Goal: Information Seeking & Learning: Ask a question

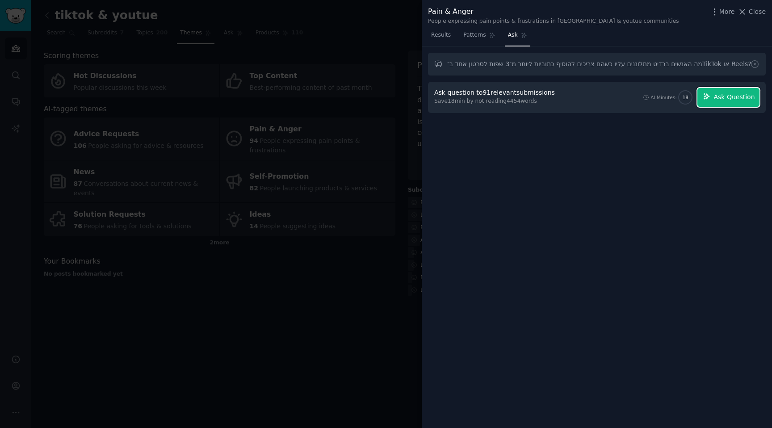
click at [735, 98] on span "Ask Question" at bounding box center [733, 96] width 41 height 9
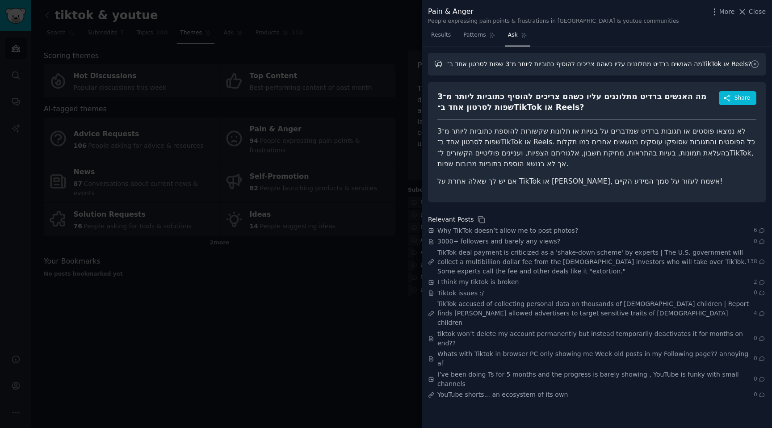
click at [548, 67] on input "מה האנשים ברדיט מתלוננים עליו כשהם צריכים להוסיף כתוביות ליותר מ־3 שפות לסרטון …" at bounding box center [597, 64] width 338 height 23
paste input "What do people on Reddit complain about when they need to add subtitles in more…"
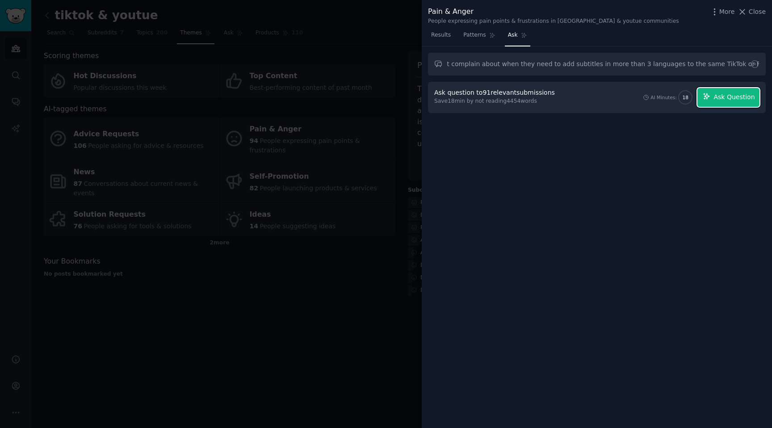
click at [718, 98] on span "Ask Question" at bounding box center [733, 96] width 41 height 9
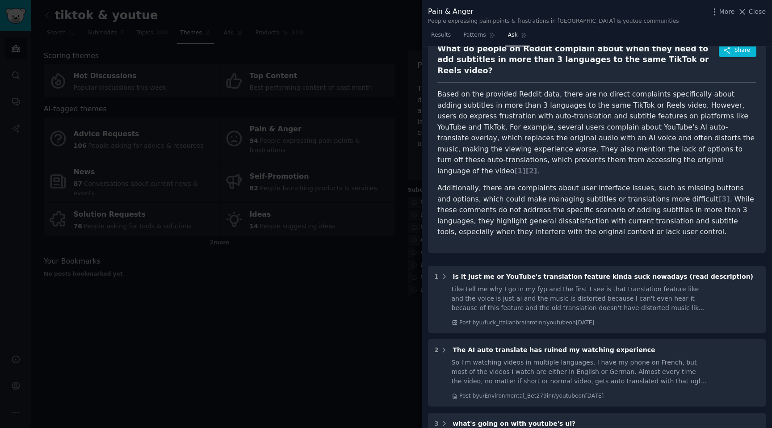
scroll to position [47, 0]
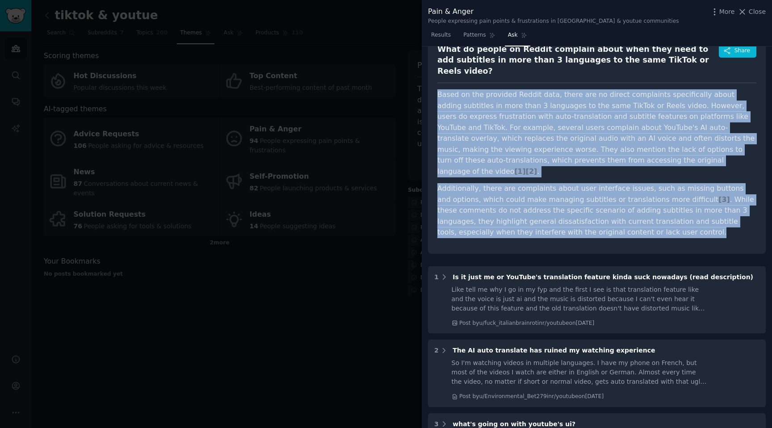
drag, startPoint x: 584, startPoint y: 212, endPoint x: 436, endPoint y: 85, distance: 195.1
click at [436, 85] on div "What do people on Reddit complain about when they need to add subtitles in more…" at bounding box center [597, 143] width 338 height 219
copy article "Based on the provided Reddit data, there are no direct complaints specifically …"
click at [505, 110] on p "Based on the provided Reddit data, there are no direct complaints specifically …" at bounding box center [596, 133] width 319 height 88
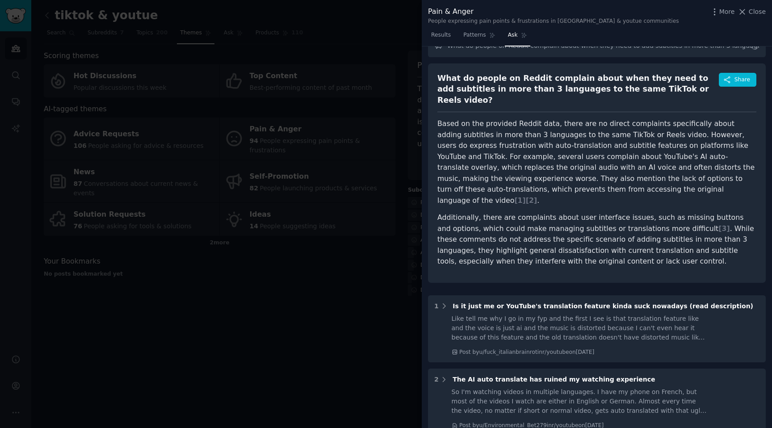
scroll to position [0, 0]
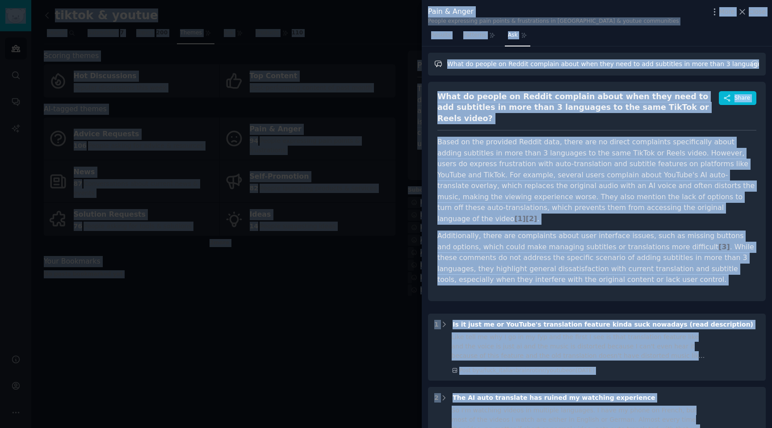
click at [550, 64] on input "What do people on Reddit complain about when they need to add subtitles in more…" at bounding box center [597, 64] width 338 height 23
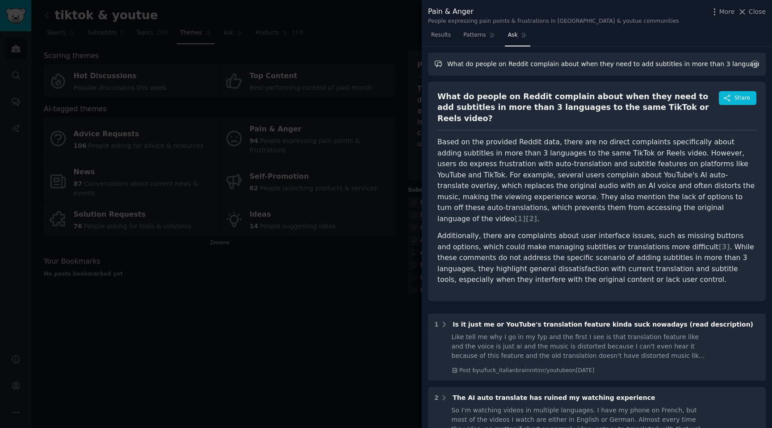
paste input "ich tools are most often mentioned on Reddit for creating multilingual captions…"
type input "Which tools are most often mentioned on Reddit for creating multilingual captio…"
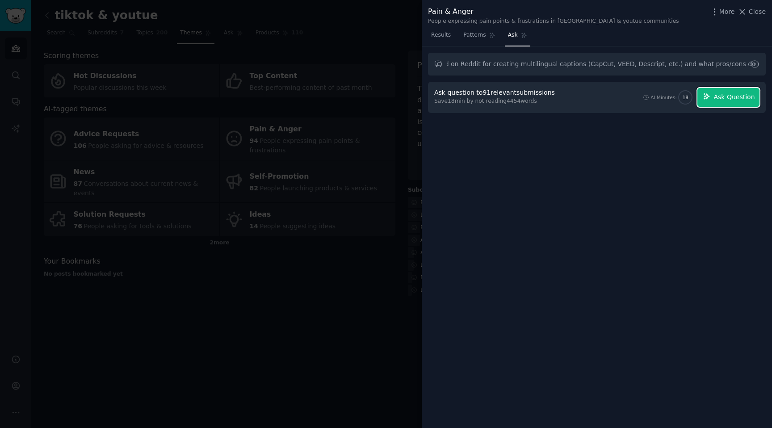
scroll to position [0, 0]
click at [712, 94] on button "Ask Question" at bounding box center [728, 97] width 62 height 19
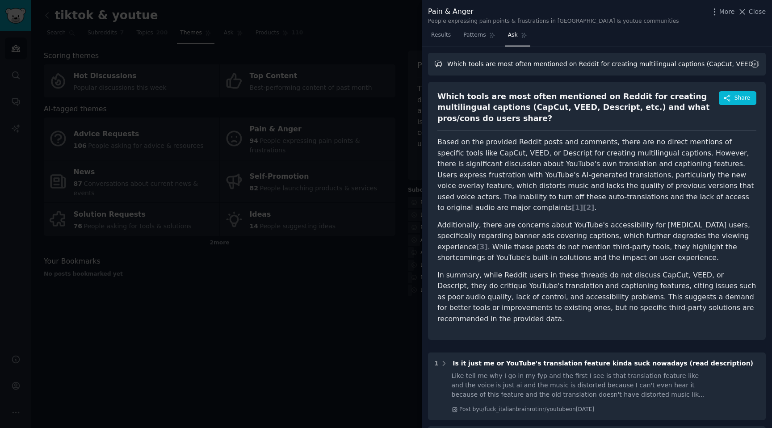
click at [582, 65] on input "Which tools are most often mentioned on Reddit for creating multilingual captio…" at bounding box center [597, 64] width 338 height 23
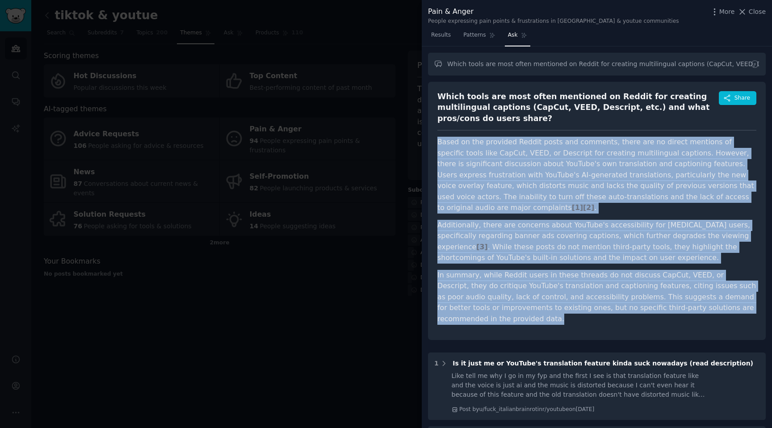
drag, startPoint x: 724, startPoint y: 289, endPoint x: 437, endPoint y: 132, distance: 327.3
click at [437, 137] on article "Based on the provided Reddit posts and comments, there are no direct mentions o…" at bounding box center [596, 231] width 319 height 188
copy article "Based on the provided Reddit posts and comments, there are no direct mentions o…"
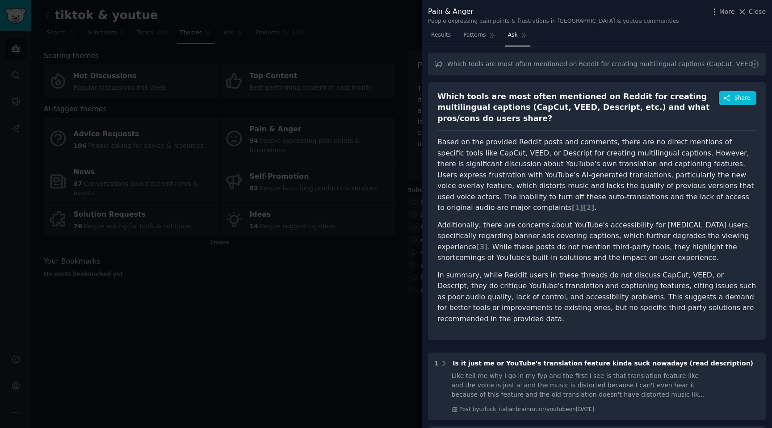
click at [410, 74] on div at bounding box center [386, 214] width 772 height 428
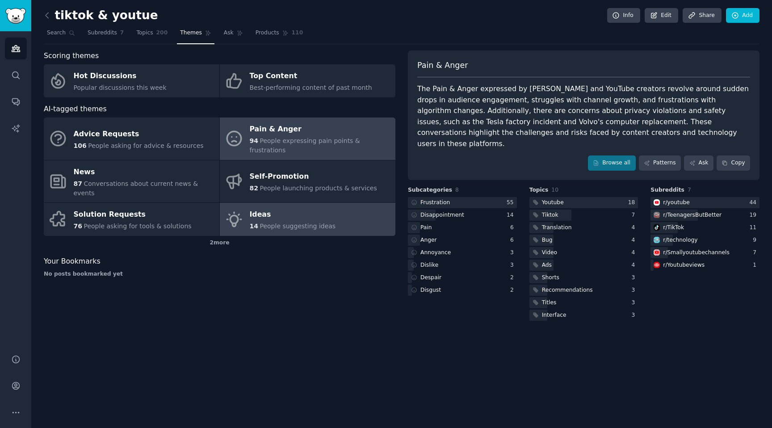
click at [268, 208] on div "Ideas" at bounding box center [293, 215] width 86 height 14
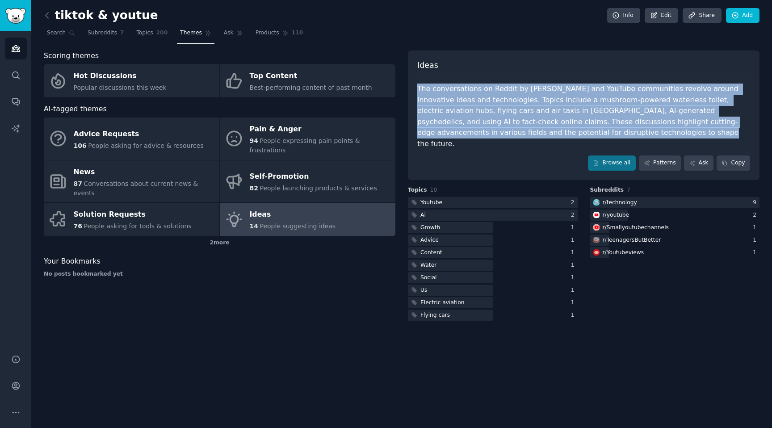
drag, startPoint x: 543, startPoint y: 135, endPoint x: 419, endPoint y: 90, distance: 131.6
click at [419, 90] on div "The conversations on Reddit by [PERSON_NAME] and YouTube communities revolve ar…" at bounding box center [583, 116] width 333 height 66
copy div "he conversations on Reddit by [PERSON_NAME] and YouTube communities revolve aro…"
click at [467, 197] on div at bounding box center [493, 202] width 170 height 11
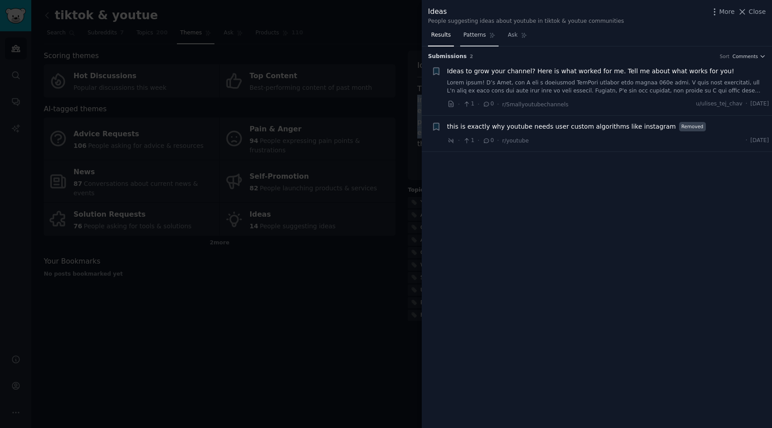
click at [473, 38] on span "Patterns" at bounding box center [474, 35] width 22 height 8
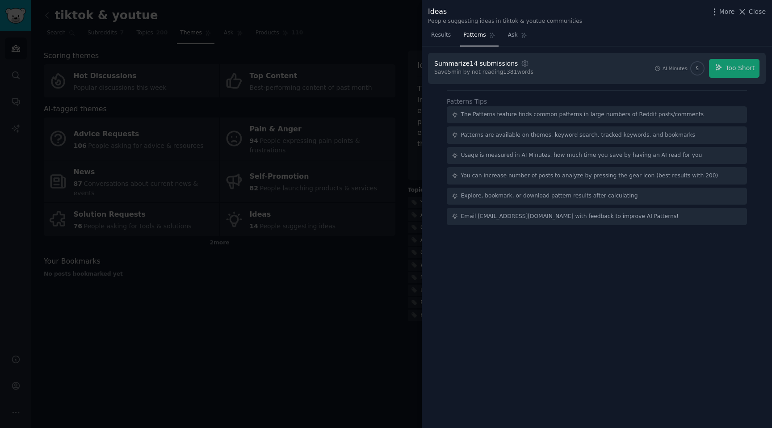
click at [384, 166] on div at bounding box center [386, 214] width 772 height 428
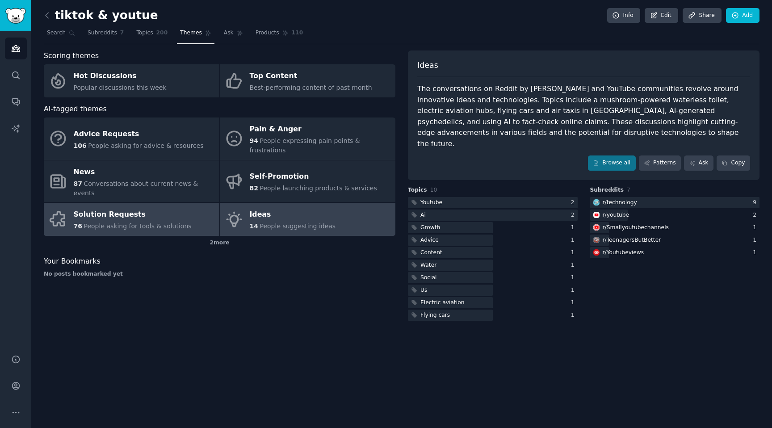
click at [151, 222] on span "People asking for tools & solutions" at bounding box center [137, 225] width 108 height 7
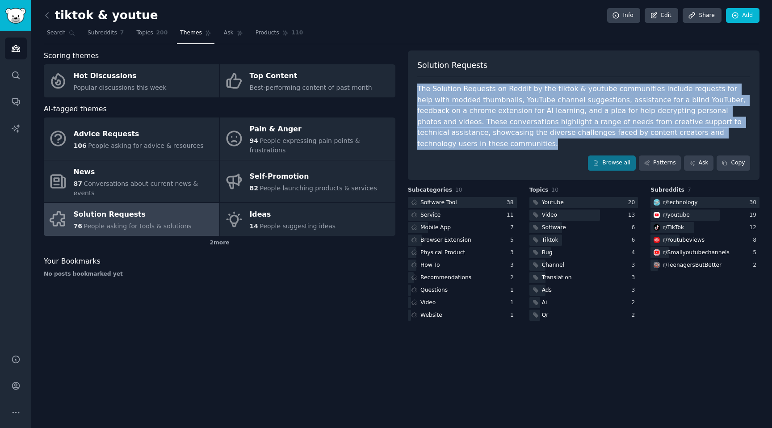
drag, startPoint x: 708, startPoint y: 137, endPoint x: 417, endPoint y: 90, distance: 294.4
click at [417, 90] on div "The Solution Requests on Reddit by the tiktok & youtube communities include req…" at bounding box center [583, 116] width 333 height 66
copy div "The Solution Requests on Reddit by the tiktok & youtube communities include req…"
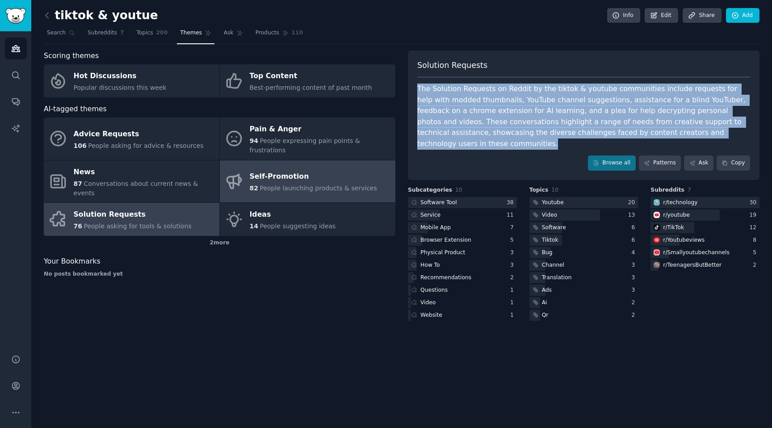
click at [263, 184] on span "People launching products & services" at bounding box center [317, 187] width 117 height 7
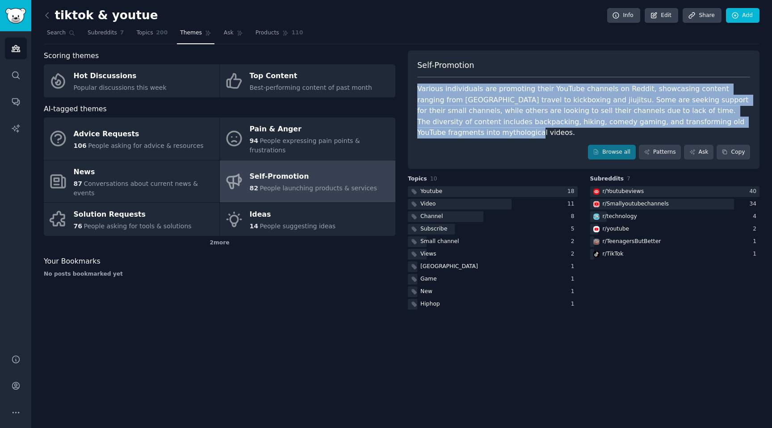
drag, startPoint x: 448, startPoint y: 134, endPoint x: 411, endPoint y: 93, distance: 54.7
click at [411, 93] on div "Self-Promotion Various individuals are promoting their YouTube channels on Redd…" at bounding box center [583, 109] width 351 height 119
copy div "Various individuals are promoting their YouTube channels on Reddit, showcasing …"
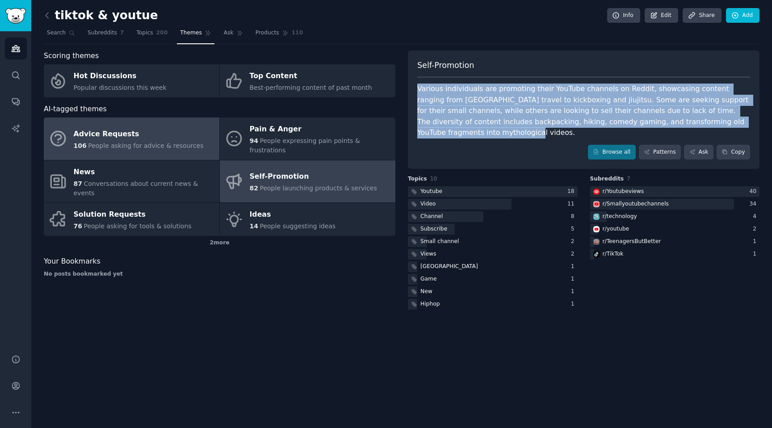
click at [158, 130] on div "Advice Requests" at bounding box center [139, 134] width 130 height 14
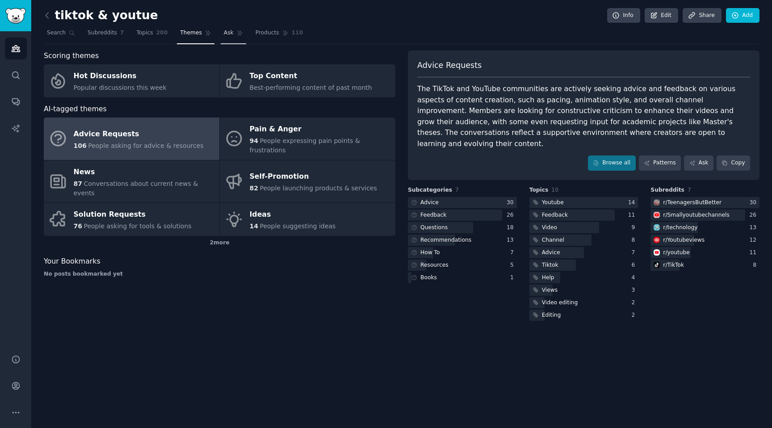
click at [237, 33] on icon at bounding box center [240, 33] width 6 height 6
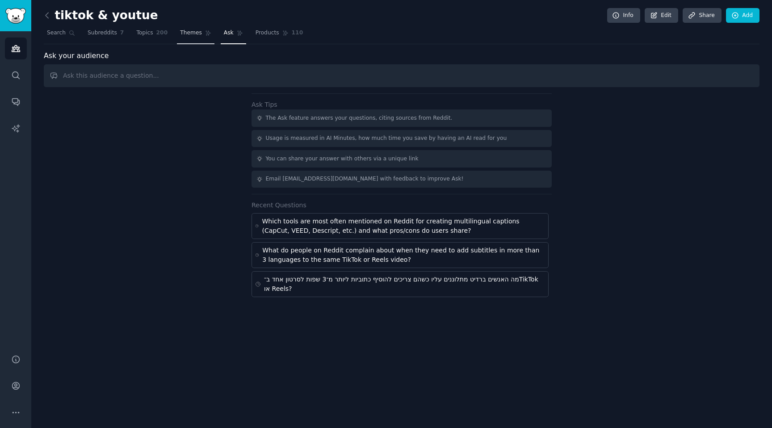
click at [202, 33] on link "Themes" at bounding box center [196, 35] width 38 height 18
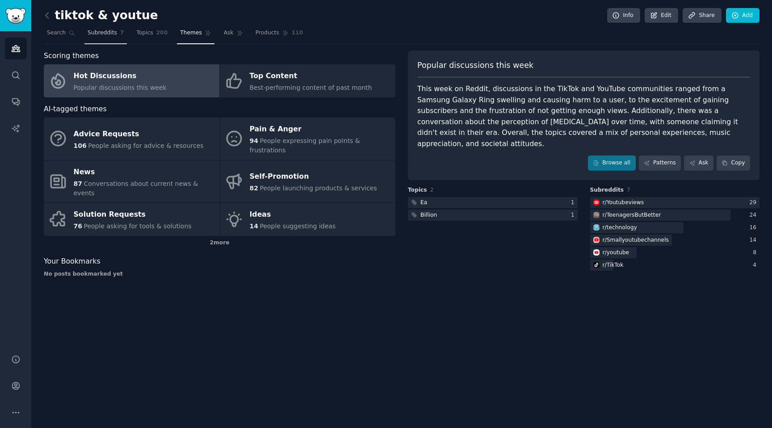
click at [99, 37] on link "Subreddits 7" at bounding box center [105, 35] width 42 height 18
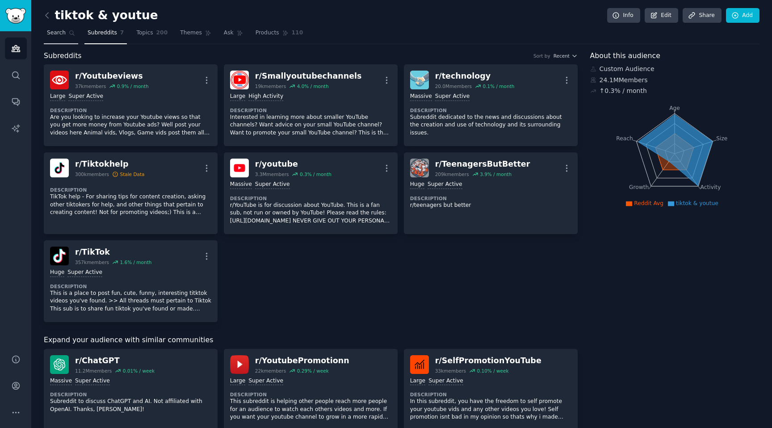
click at [60, 32] on span "Search" at bounding box center [56, 33] width 19 height 8
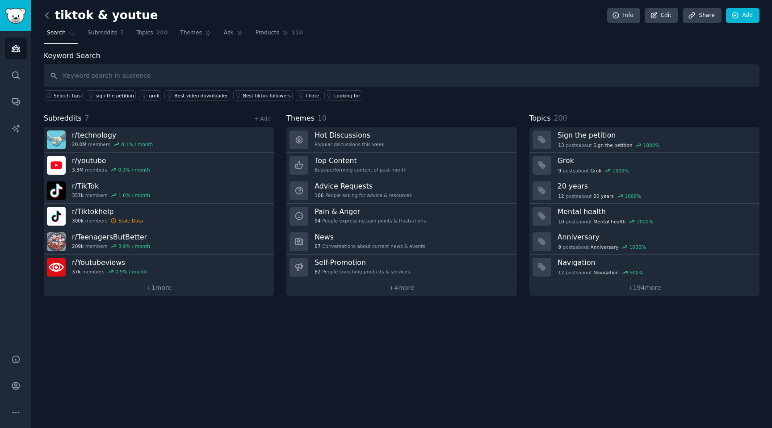
click at [46, 13] on icon at bounding box center [46, 15] width 9 height 9
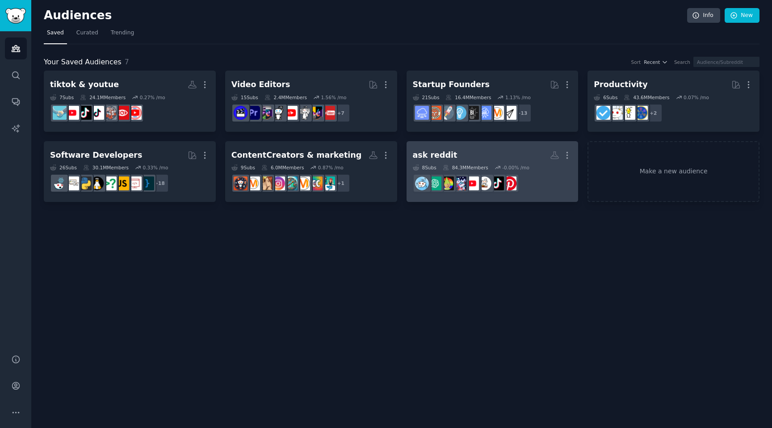
click at [441, 159] on div "ask reddit" at bounding box center [435, 155] width 45 height 11
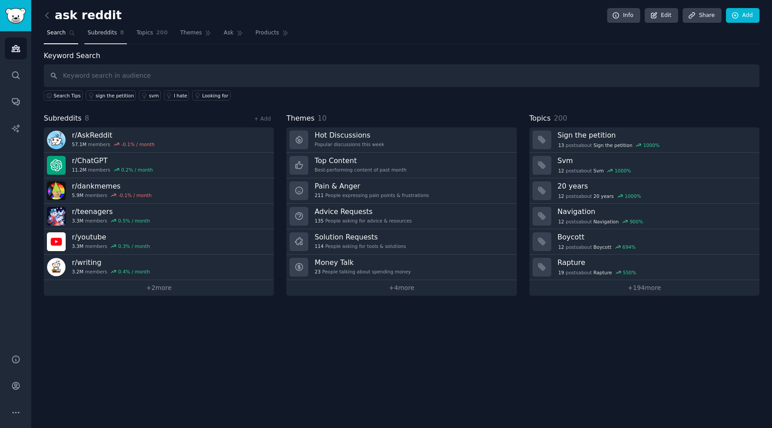
click at [109, 30] on span "Subreddits" at bounding box center [102, 33] width 29 height 8
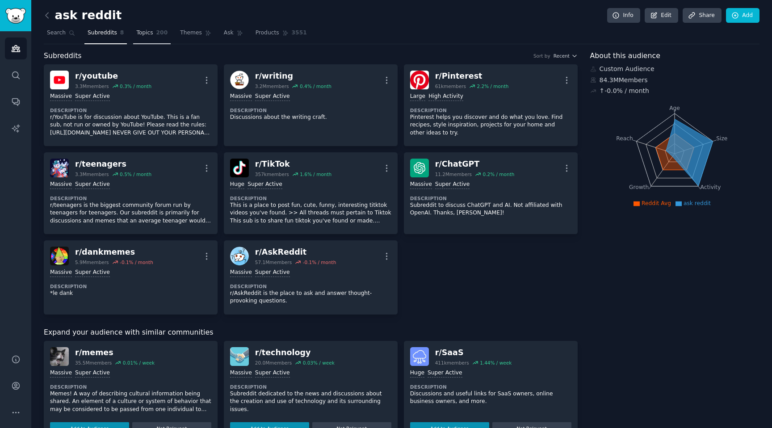
click at [137, 35] on span "Topics" at bounding box center [144, 33] width 17 height 8
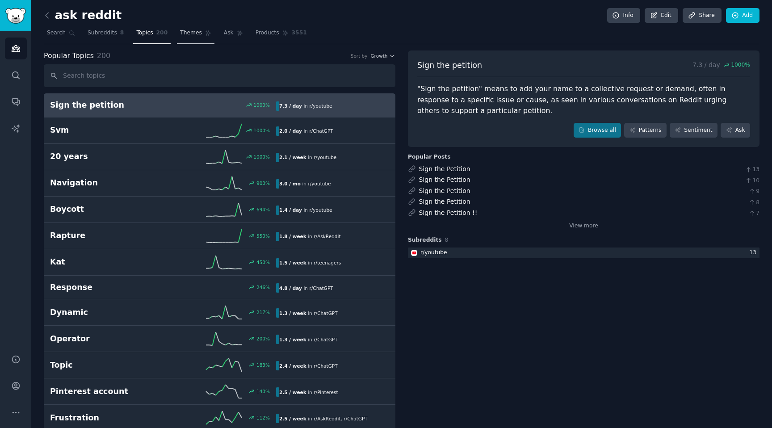
click at [193, 33] on span "Themes" at bounding box center [191, 33] width 22 height 8
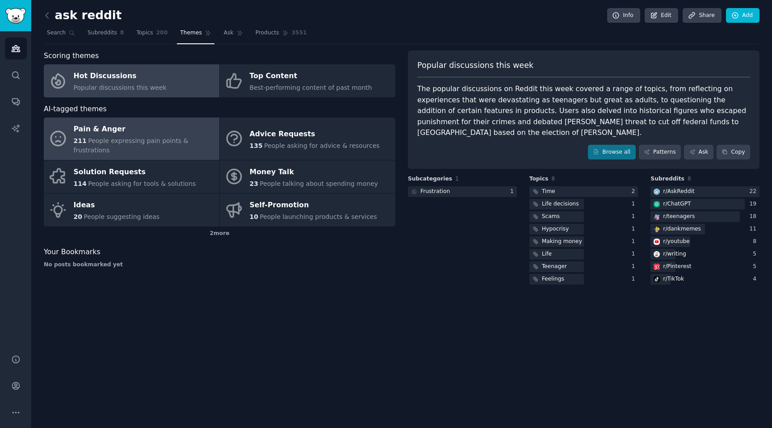
click at [161, 120] on link "Pain & Anger 211 People expressing pain points & frustrations" at bounding box center [131, 138] width 175 height 42
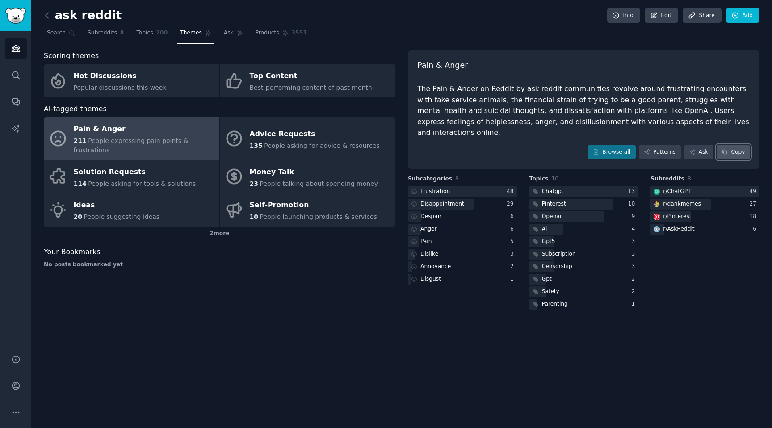
click at [731, 145] on button "Copy" at bounding box center [732, 152] width 33 height 15
click at [175, 133] on div "Pain & Anger" at bounding box center [144, 129] width 141 height 14
click at [674, 145] on link "Patterns" at bounding box center [660, 152] width 42 height 15
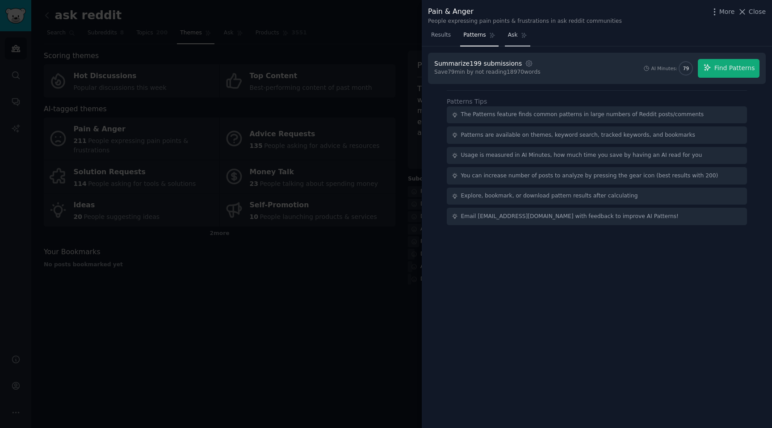
click at [510, 32] on span "Ask" at bounding box center [513, 35] width 10 height 8
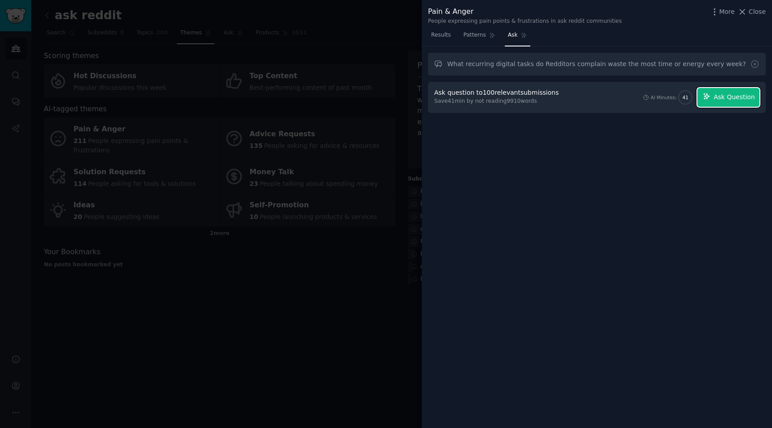
click at [712, 106] on button "Ask Question" at bounding box center [728, 97] width 62 height 19
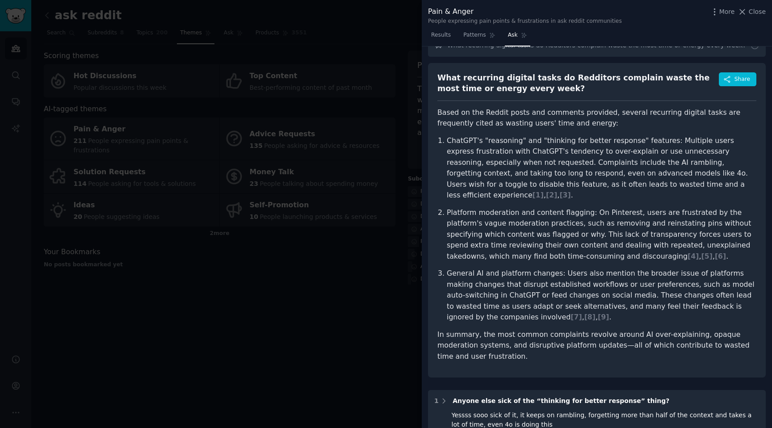
scroll to position [27, 0]
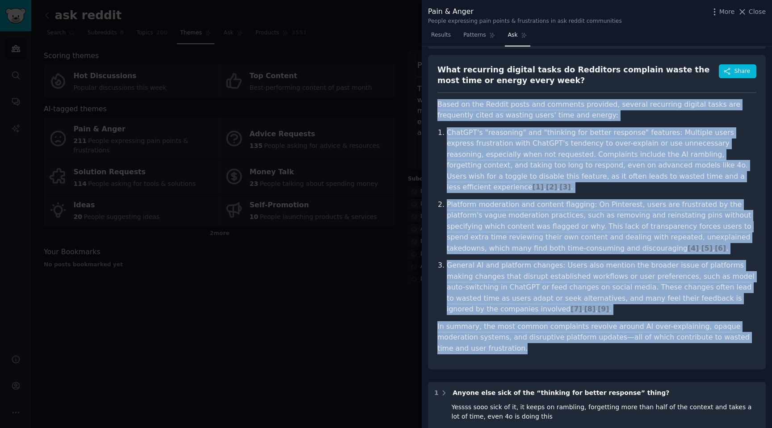
drag, startPoint x: 476, startPoint y: 340, endPoint x: 438, endPoint y: 107, distance: 236.0
click at [438, 107] on article "Based on the Reddit posts and comments provided, several recurring digital task…" at bounding box center [596, 226] width 319 height 255
copy article "Based on the Reddit posts and comments provided, several recurring digital task…"
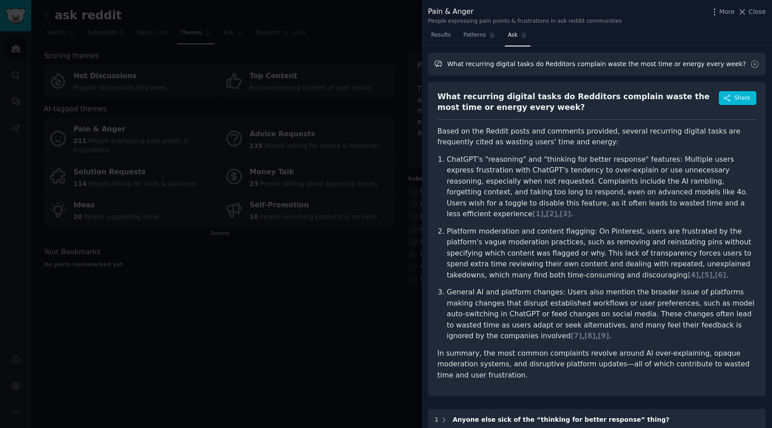
click at [618, 65] on input "What recurring digital tasks do Redditors complain waste the most time or energ…" at bounding box center [597, 64] width 338 height 23
paste input "Which apps or tools do people say looked amazing in marketing but ended up disa…"
paste input "ich apps or tools do people say looked amazing in marketing but ended up disapp…"
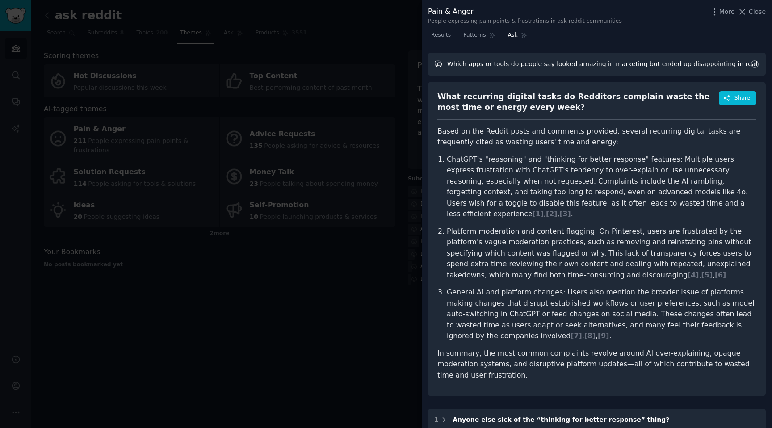
type input "Which apps or tools do people say looked amazing in marketing but ended up disa…"
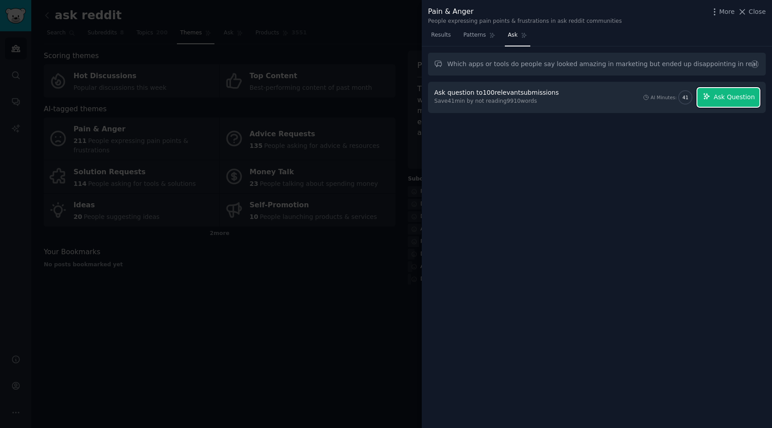
click at [734, 98] on span "Ask Question" at bounding box center [733, 96] width 41 height 9
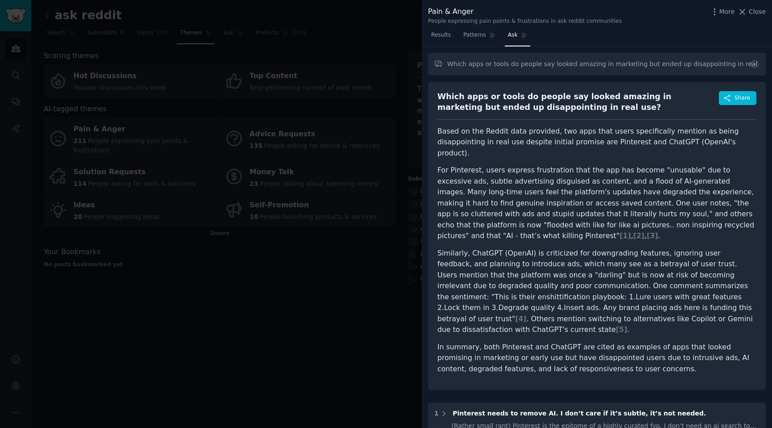
click at [394, 46] on div at bounding box center [386, 214] width 772 height 428
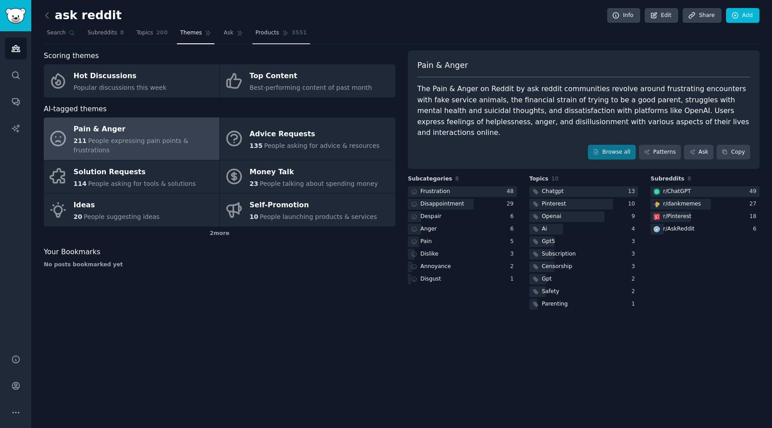
click at [266, 38] on link "Products 3551" at bounding box center [281, 35] width 58 height 18
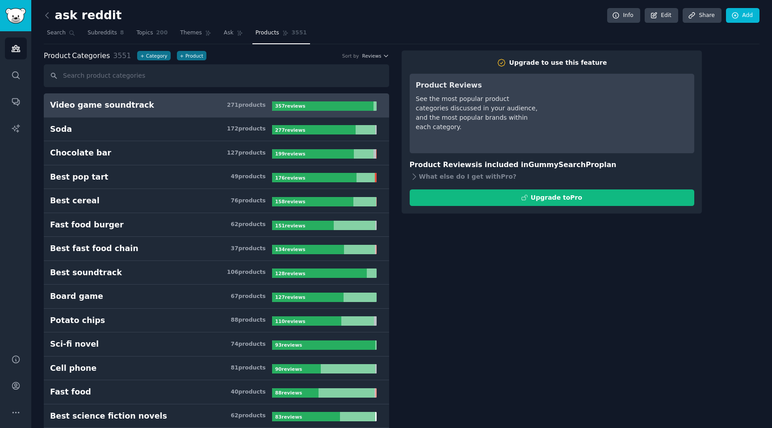
click at [295, 32] on span "3551" at bounding box center [299, 33] width 15 height 8
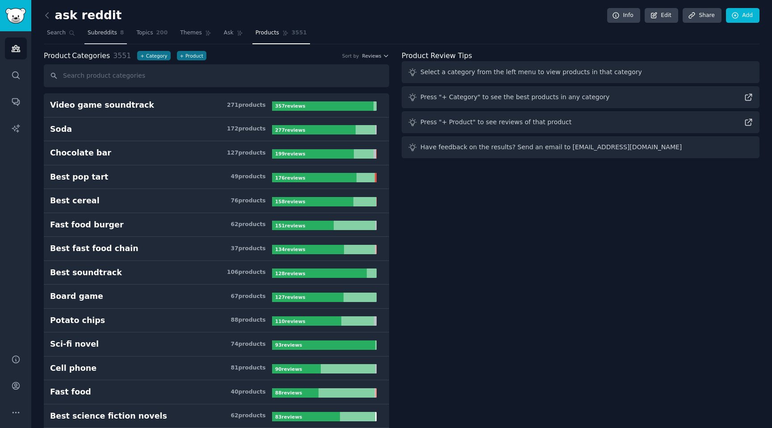
click at [109, 38] on link "Subreddits 8" at bounding box center [105, 35] width 42 height 18
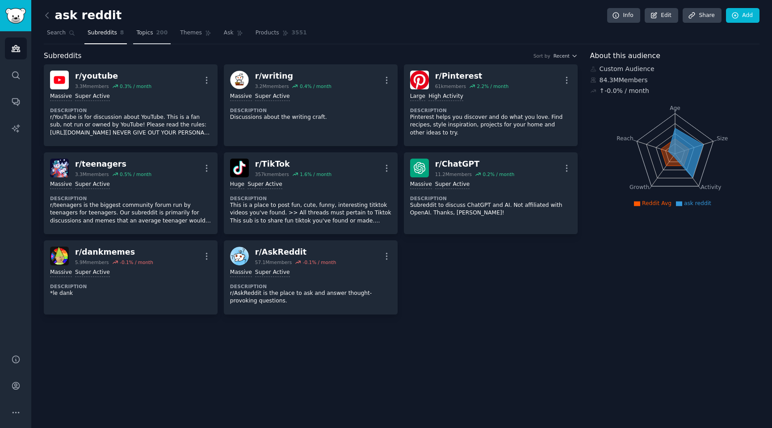
click at [142, 43] on link "Topics 200" at bounding box center [152, 35] width 38 height 18
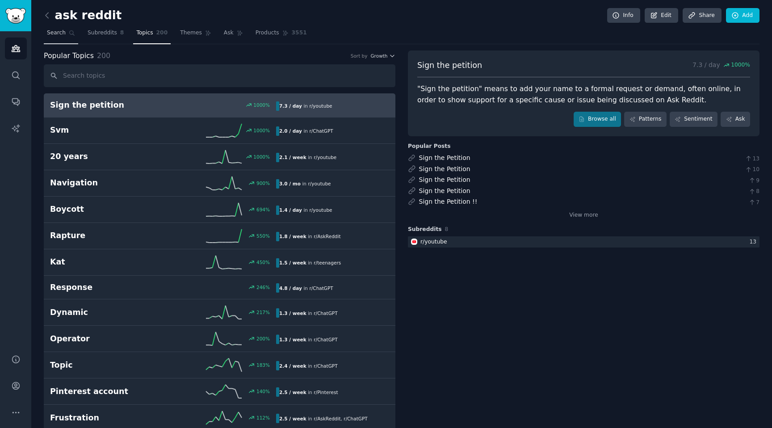
click at [66, 34] on link "Search" at bounding box center [61, 35] width 34 height 18
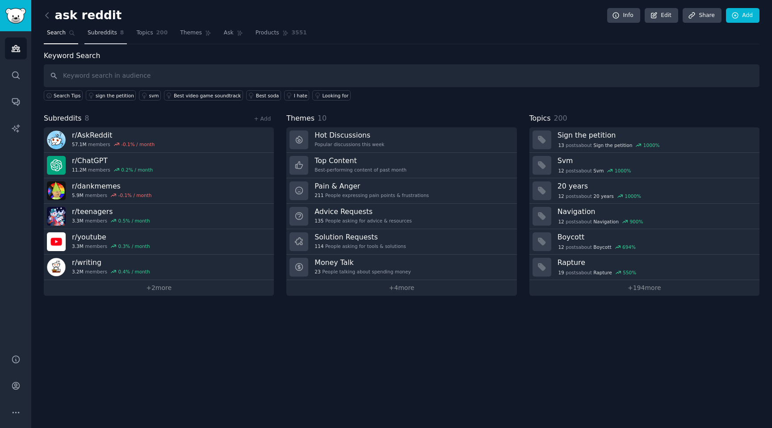
click at [88, 34] on span "Subreddits" at bounding box center [102, 33] width 29 height 8
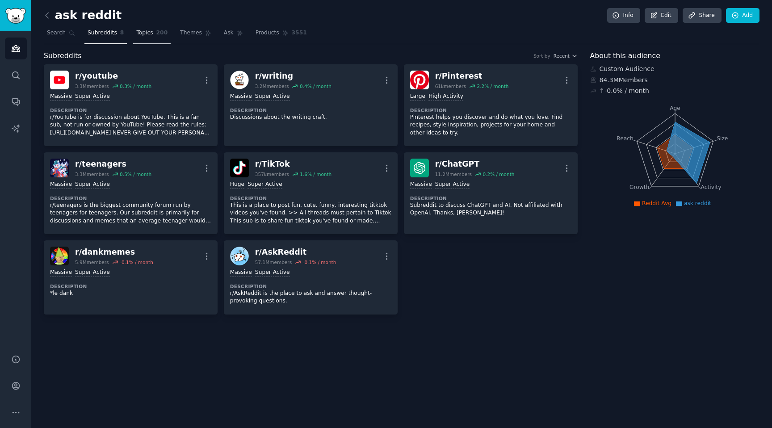
click at [136, 32] on span "Topics" at bounding box center [144, 33] width 17 height 8
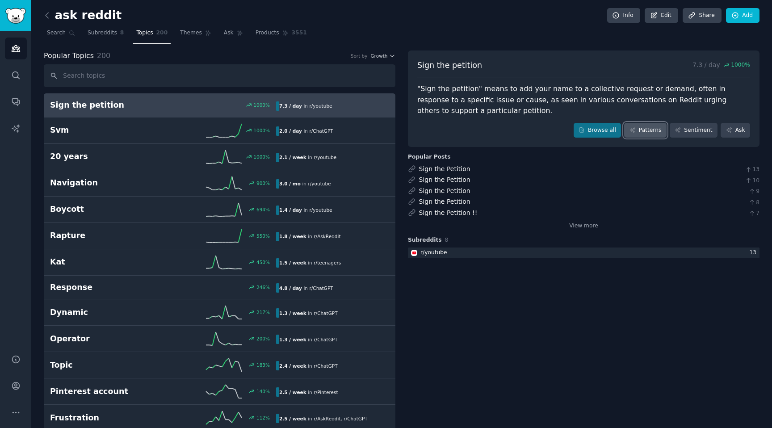
click at [641, 126] on link "Patterns" at bounding box center [645, 130] width 42 height 15
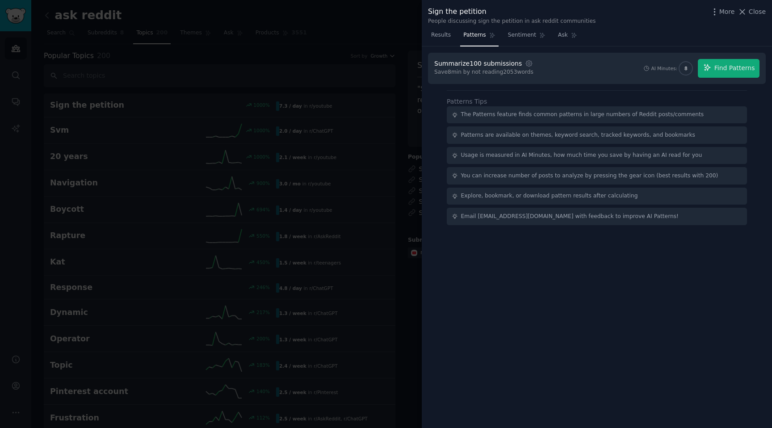
click at [363, 146] on div at bounding box center [386, 214] width 772 height 428
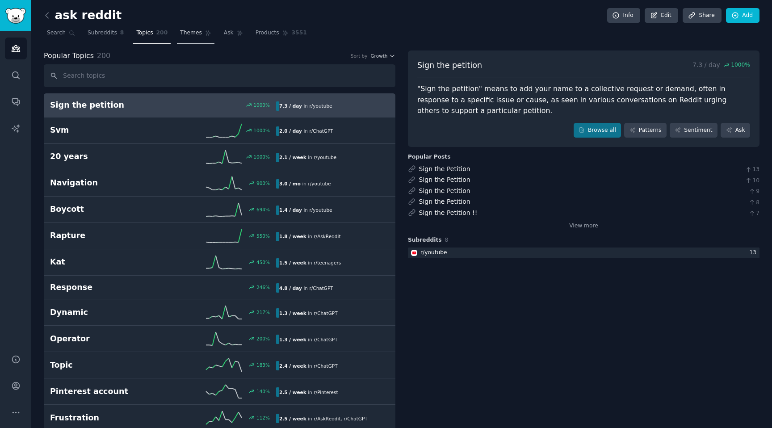
click at [184, 37] on link "Themes" at bounding box center [196, 35] width 38 height 18
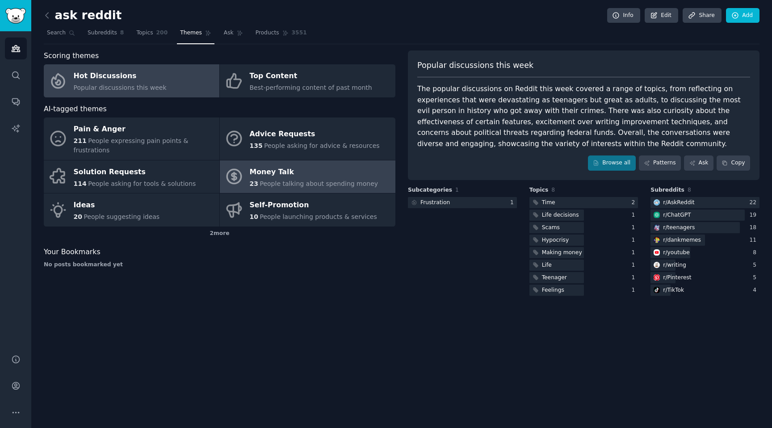
click at [287, 165] on div "Money Talk" at bounding box center [314, 172] width 129 height 14
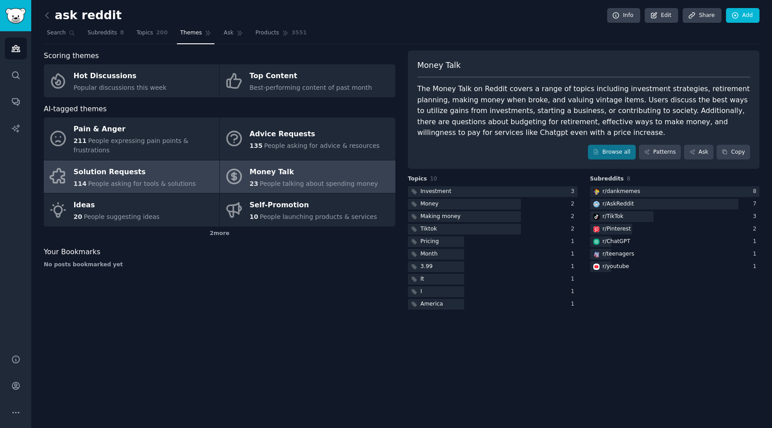
click at [169, 180] on span "People asking for tools & solutions" at bounding box center [142, 183] width 108 height 7
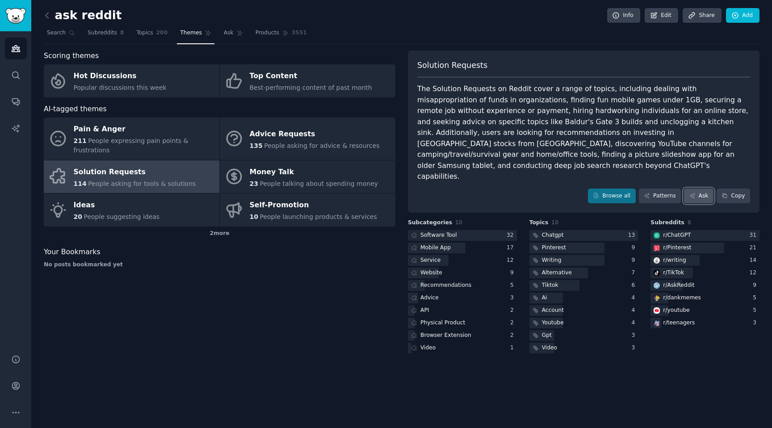
click at [688, 188] on link "Ask" at bounding box center [698, 195] width 29 height 15
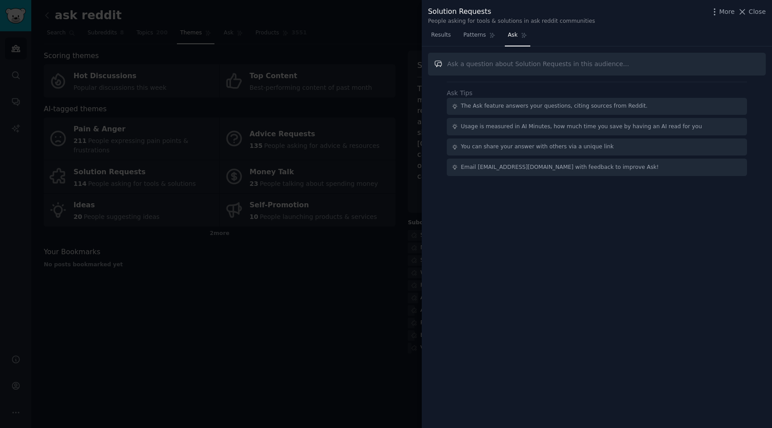
click at [646, 58] on input "text" at bounding box center [597, 64] width 338 height 23
paste input "Which apps or tools do people say looked amazing in marketing but ended up disa…"
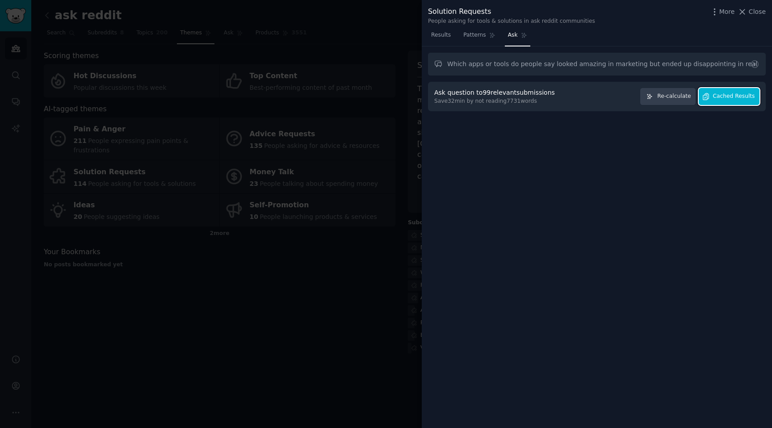
click at [732, 99] on span "Cached Results" at bounding box center [734, 96] width 42 height 8
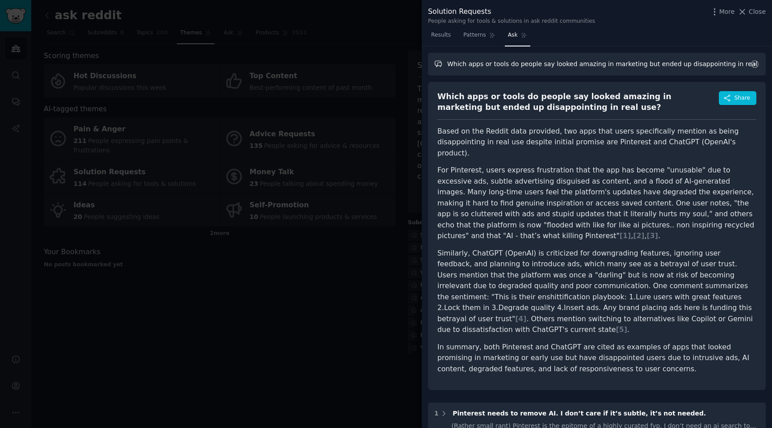
click at [654, 69] on input "Which apps or tools do people say looked amazing in marketing but ended up disa…" at bounding box center [597, 64] width 338 height 23
paste input "hich subscriptions or services do Redditors most regret paying for, and what al…"
type input "hich subscriptions or services do Redditors most regret paying for, and what al…"
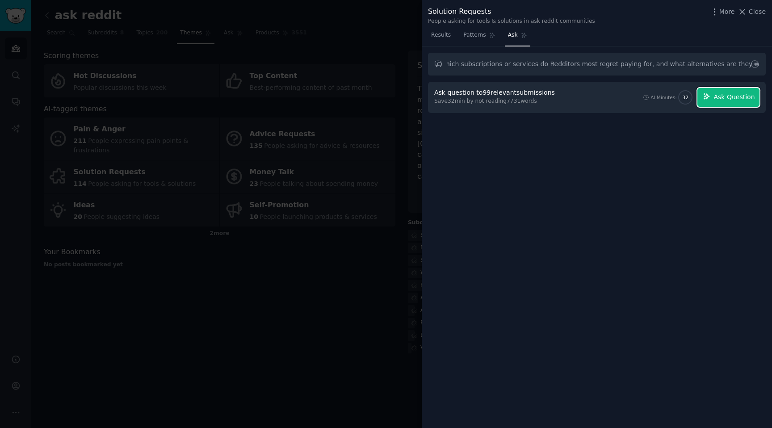
click at [723, 96] on span "Ask Question" at bounding box center [733, 96] width 41 height 9
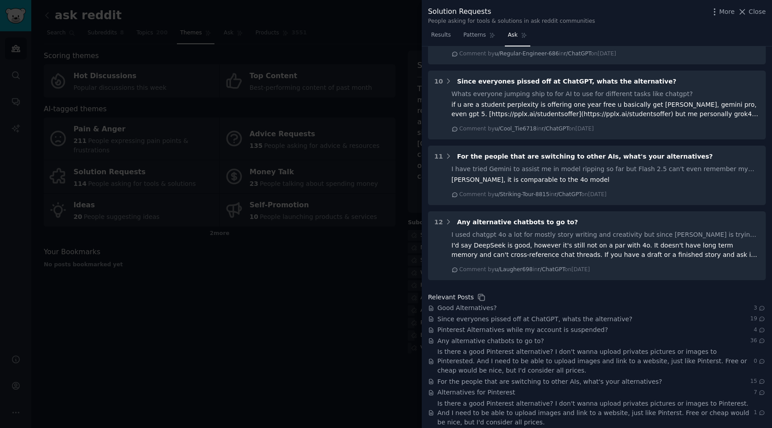
scroll to position [1029, 0]
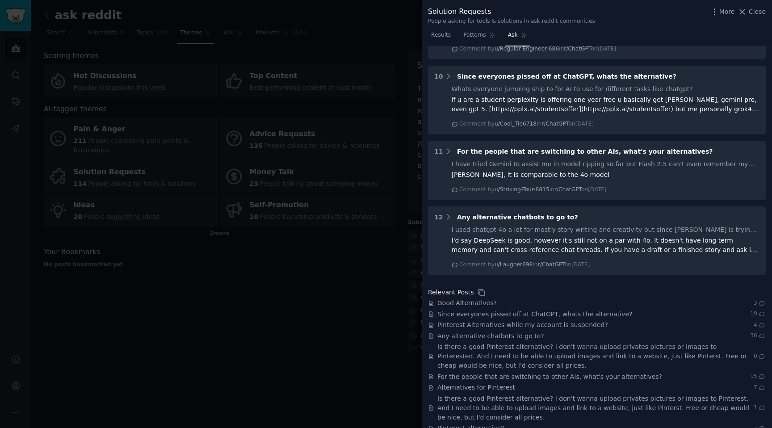
click at [390, 222] on div at bounding box center [386, 214] width 772 height 428
